Goal: Navigation & Orientation: Find specific page/section

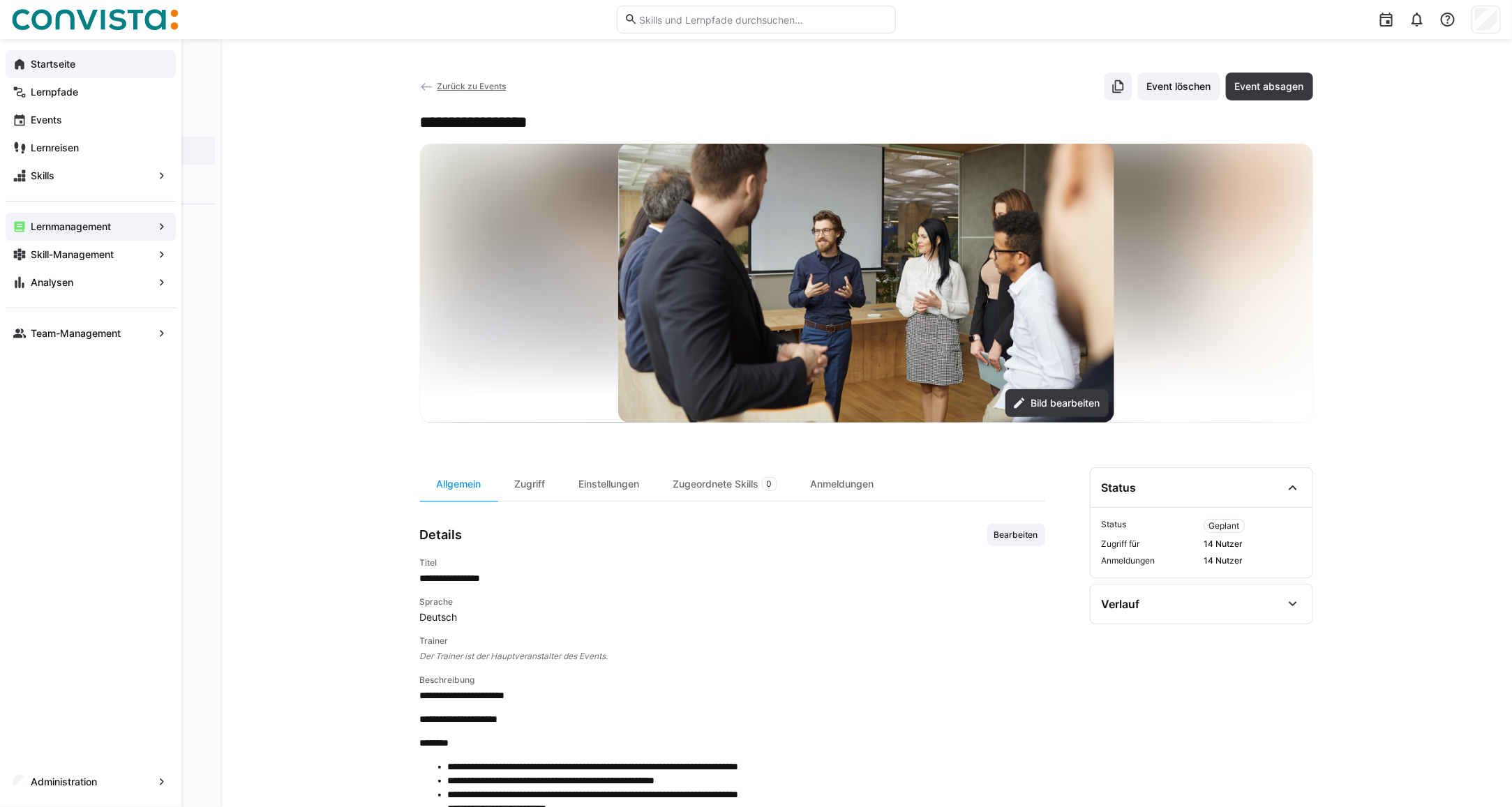
click at [26, 66] on eds-icon at bounding box center [19, 64] width 14 height 14
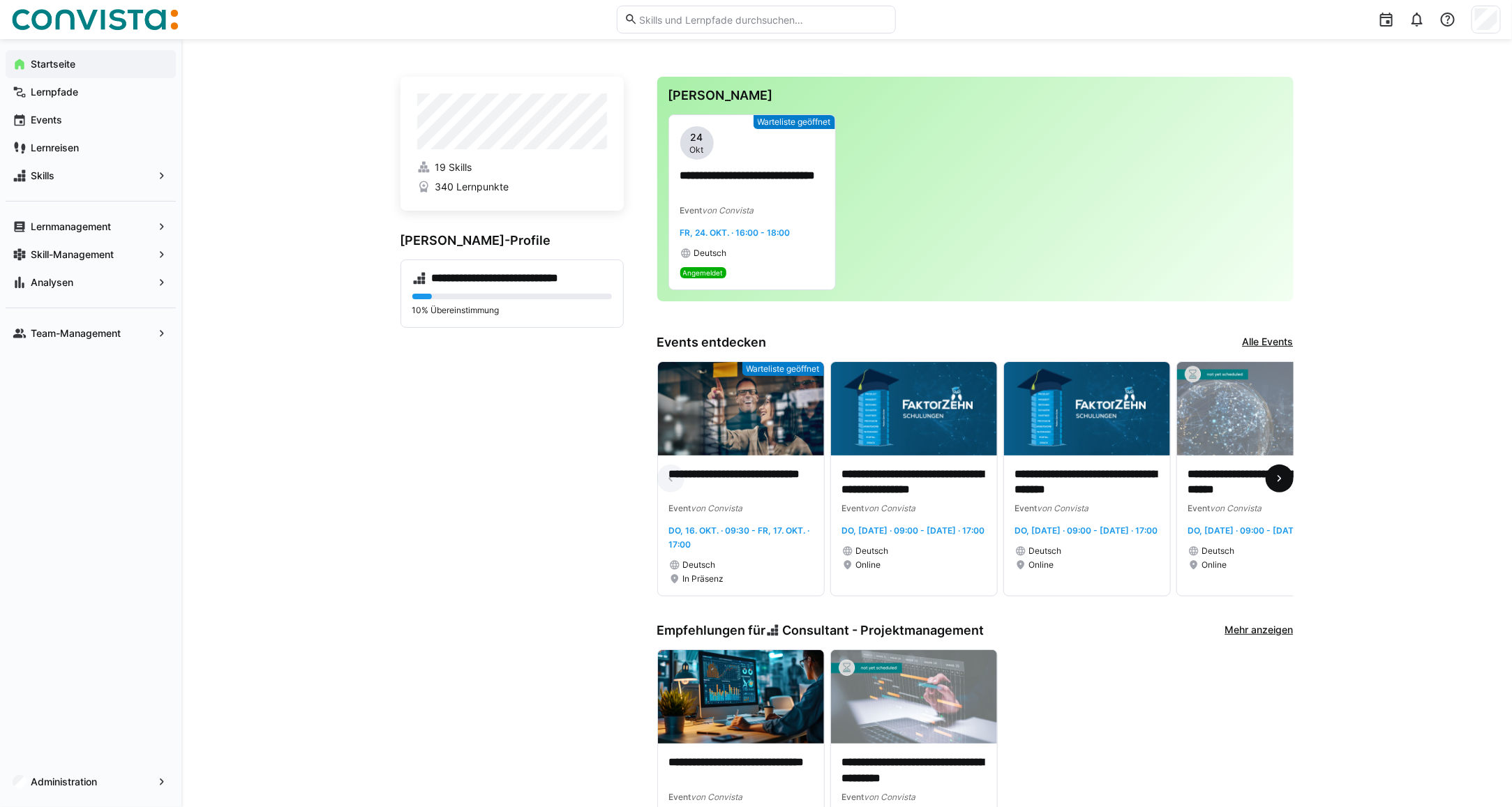
click at [1279, 472] on span at bounding box center [1280, 478] width 28 height 28
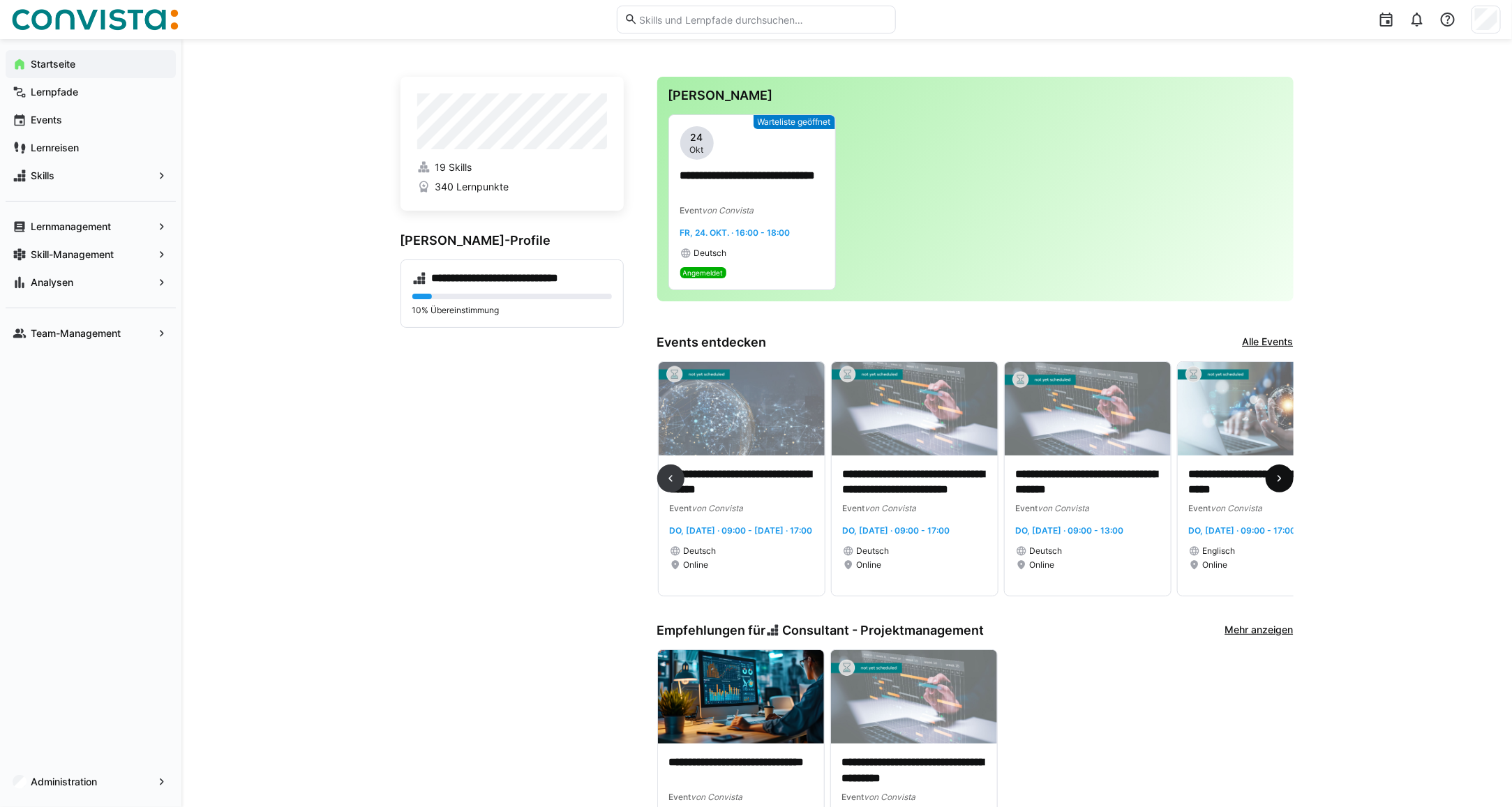
click at [1288, 484] on span at bounding box center [1280, 478] width 28 height 28
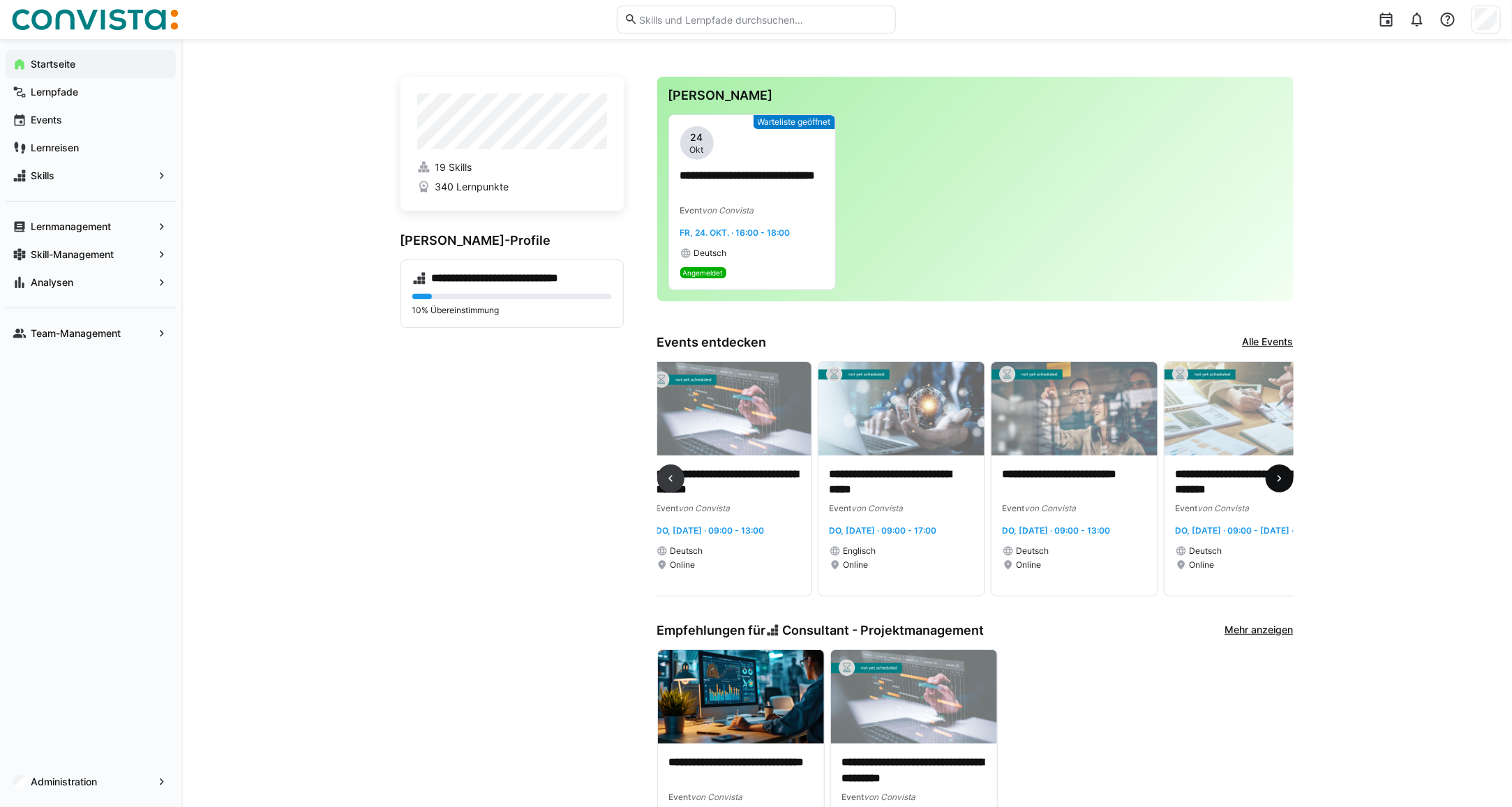
scroll to position [0, 1038]
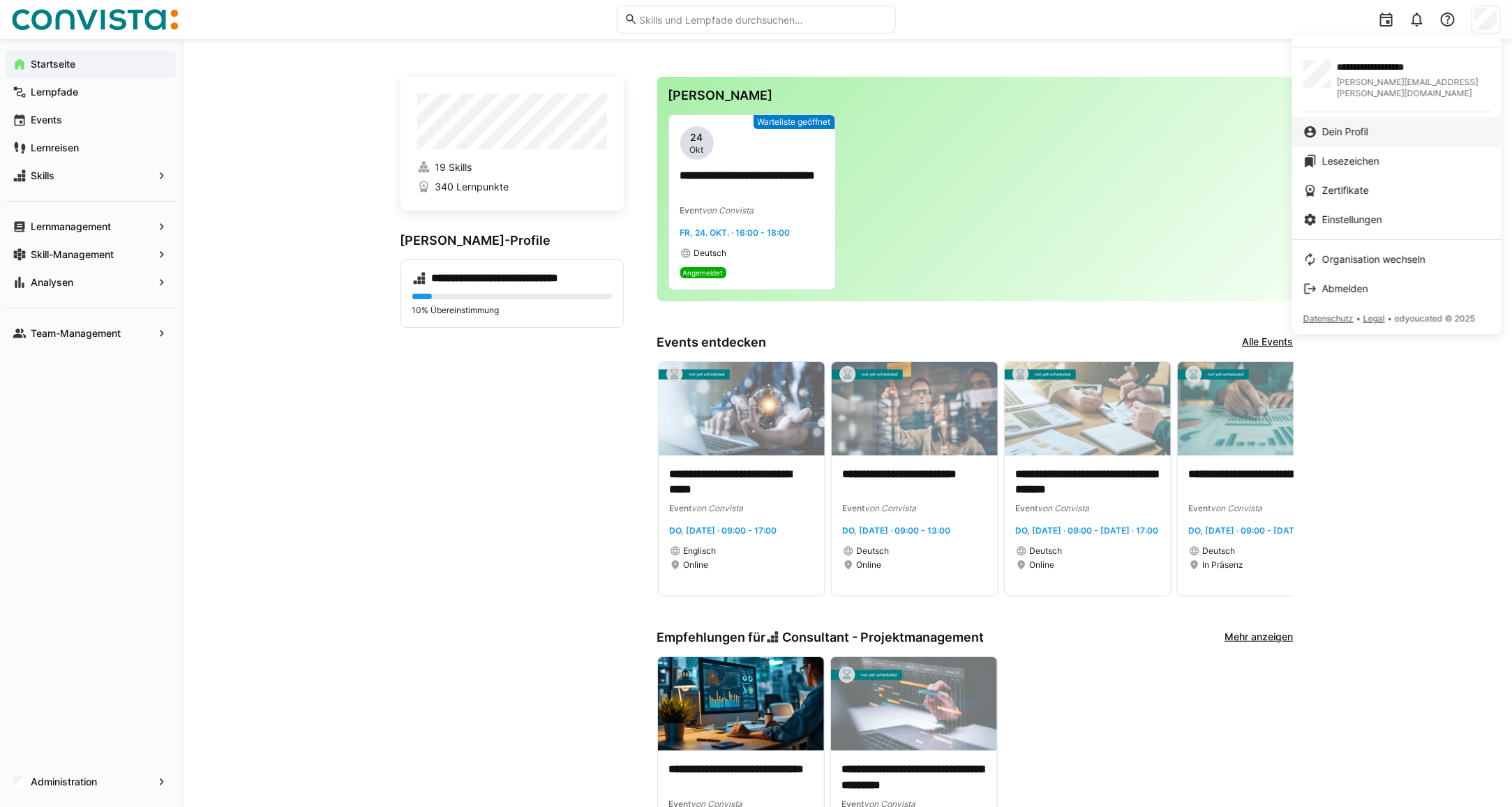
click at [1365, 125] on span "Dein Profil" at bounding box center [1345, 131] width 46 height 14
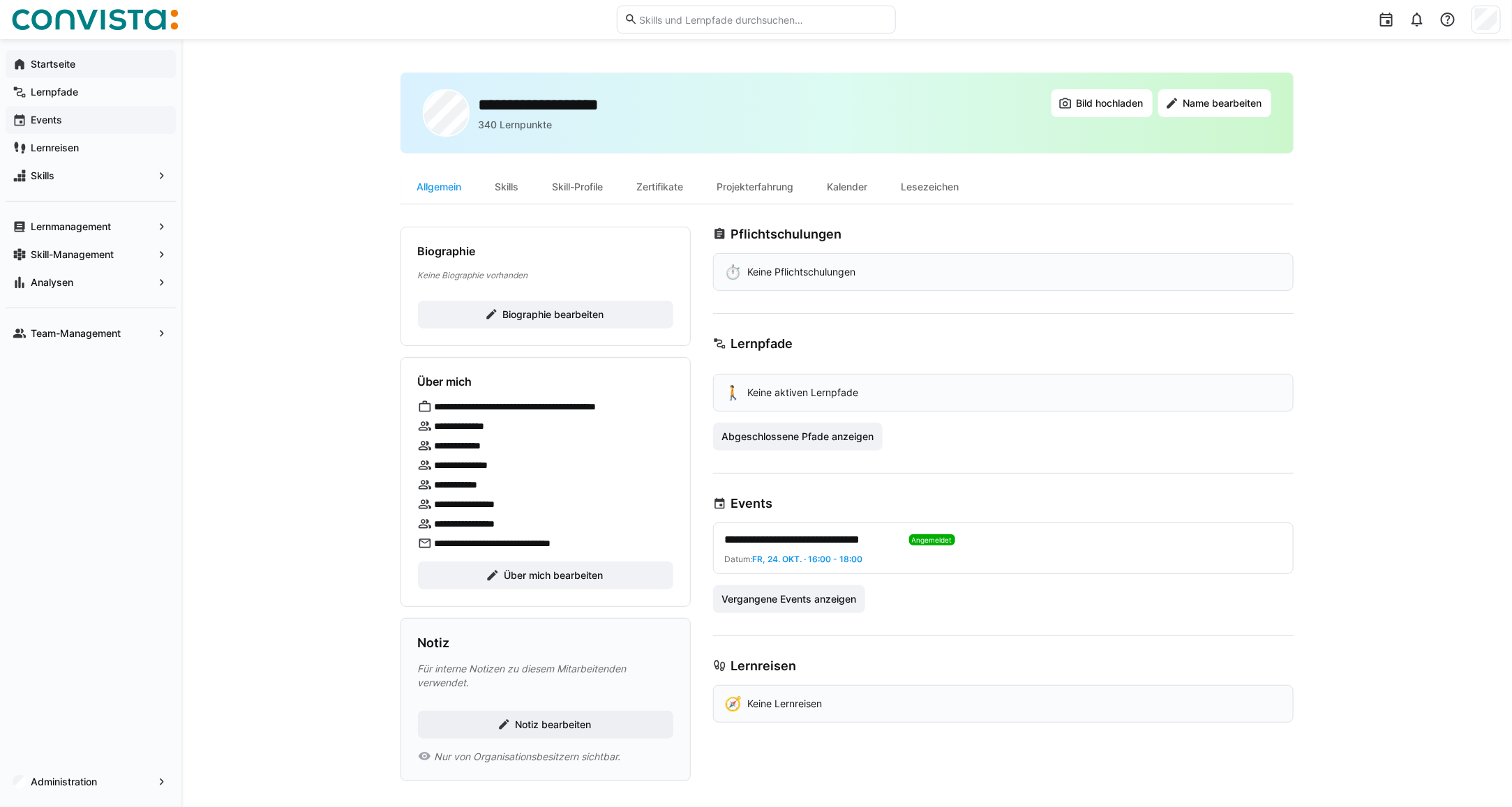
click at [77, 127] on span "Events" at bounding box center [98, 119] width 140 height 14
